Goal: Find specific page/section: Find specific page/section

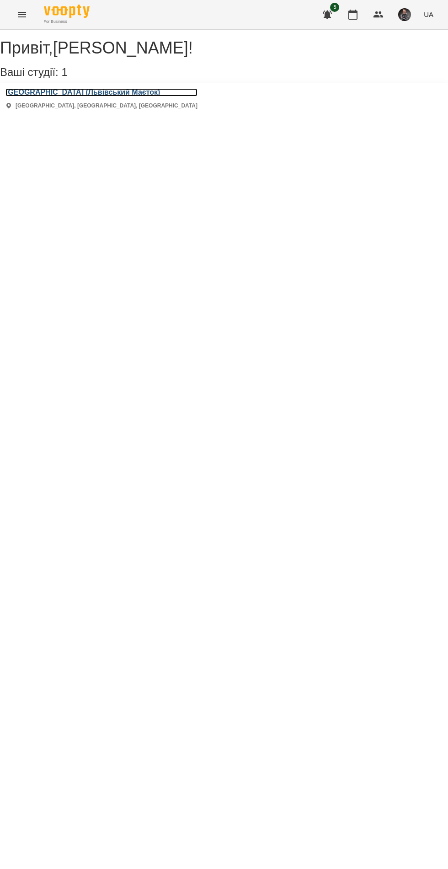
click at [51, 97] on h3 "[GEOGRAPHIC_DATA] (Львівський Маєток)" at bounding box center [101, 92] width 192 height 8
click at [119, 97] on h3 "[GEOGRAPHIC_DATA] (Львівський Маєток)" at bounding box center [101, 92] width 192 height 8
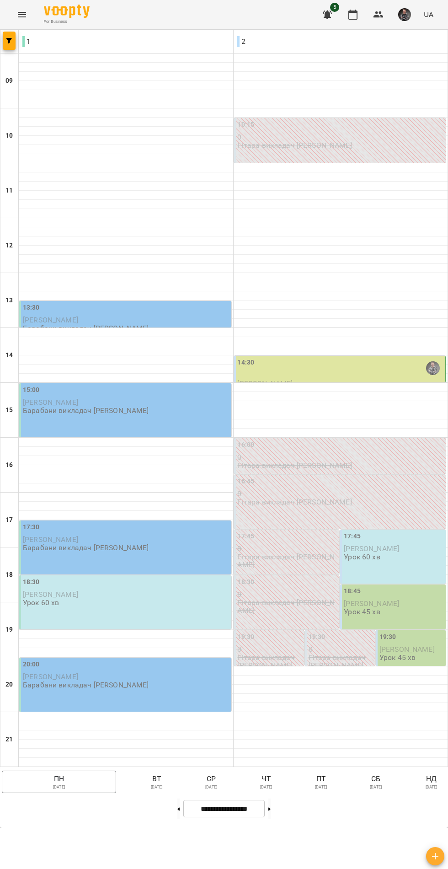
click at [178, 811] on icon at bounding box center [179, 809] width 2 height 3
type input "**********"
